Goal: Find specific page/section: Find specific page/section

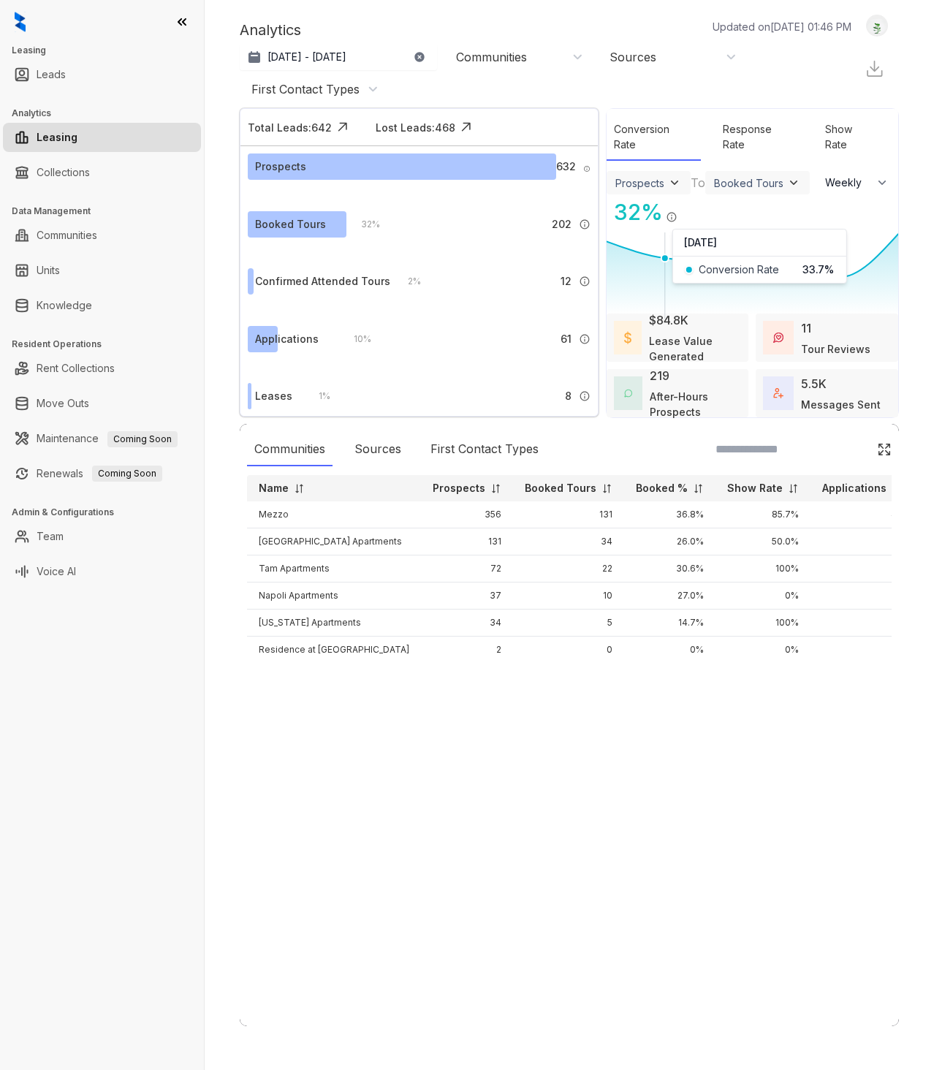
select select "******"
click at [68, 300] on link "Knowledge" at bounding box center [65, 305] width 56 height 29
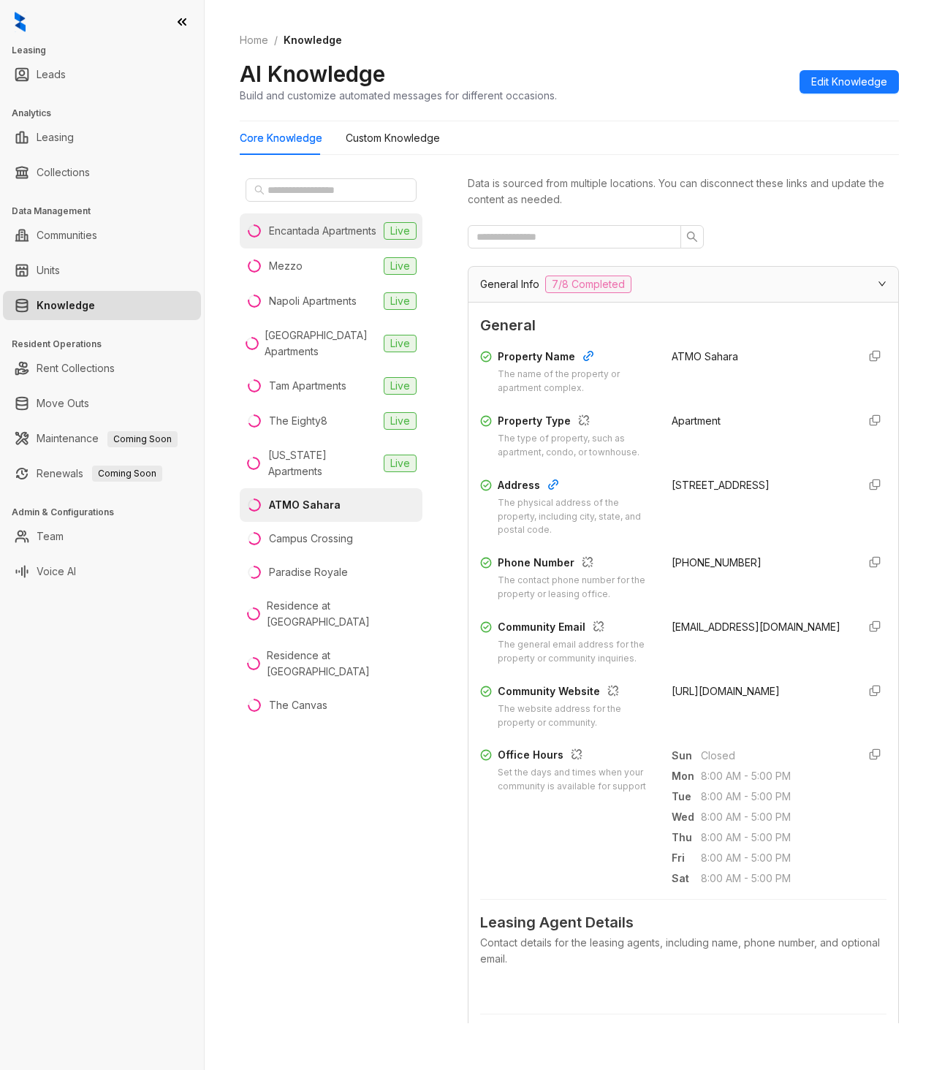
click at [302, 232] on div "Encantada Apartments" at bounding box center [322, 231] width 107 height 16
